Goal: Task Accomplishment & Management: Use online tool/utility

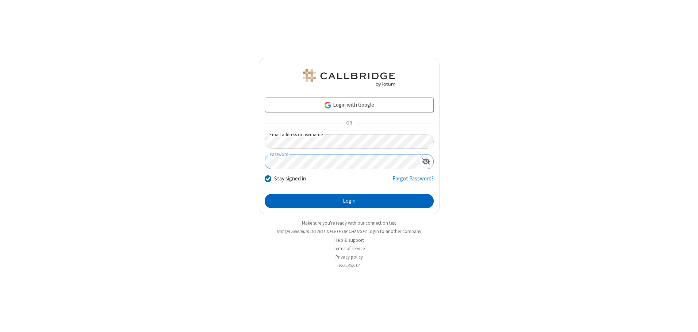
click at [349, 201] on button "Login" at bounding box center [349, 201] width 169 height 15
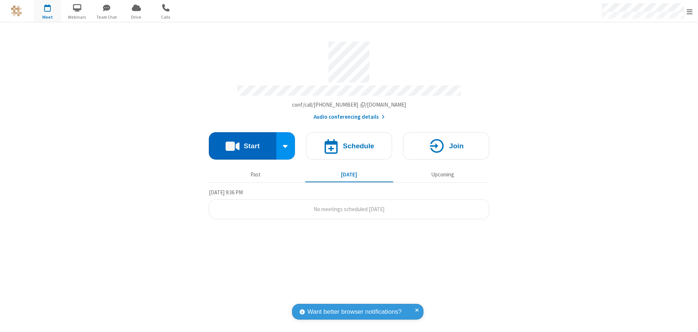
click at [242, 143] on button "Start" at bounding box center [243, 145] width 68 height 27
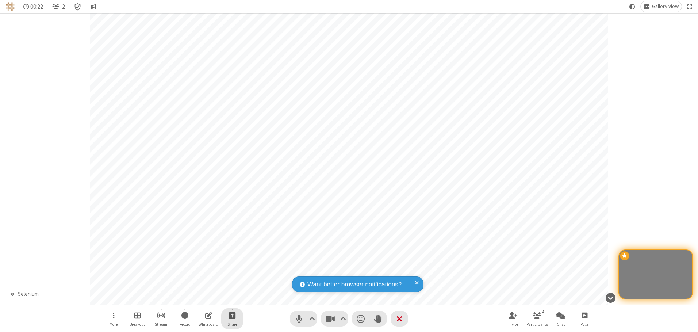
click at [232, 315] on span "Start sharing" at bounding box center [232, 315] width 7 height 9
click at [203, 298] on span "Share my screen" at bounding box center [203, 298] width 8 height 6
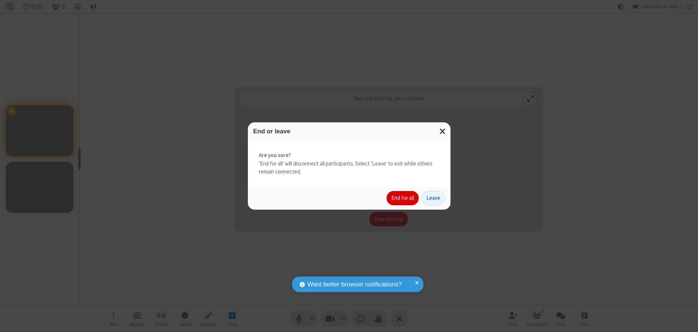
click at [403, 198] on button "End for all" at bounding box center [403, 198] width 32 height 15
